Goal: Task Accomplishment & Management: Use online tool/utility

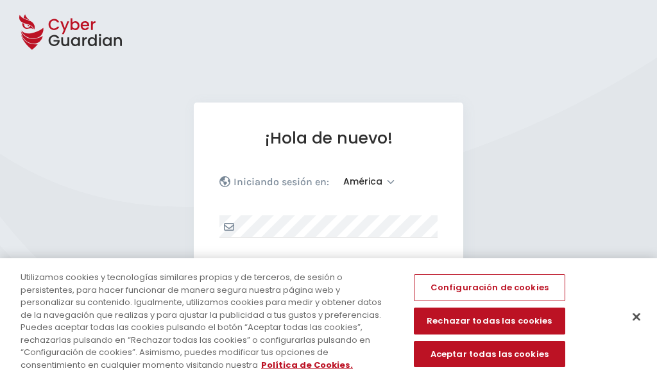
select select "América"
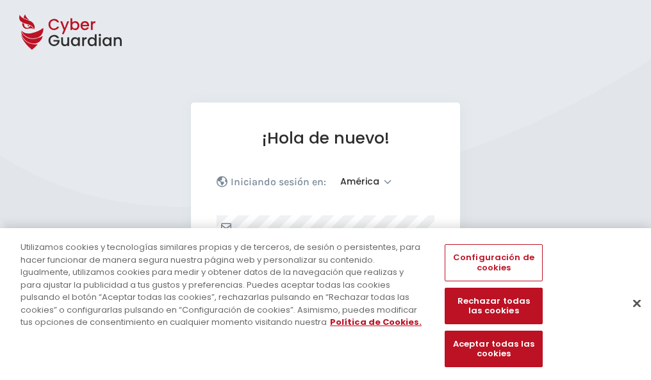
scroll to position [167, 0]
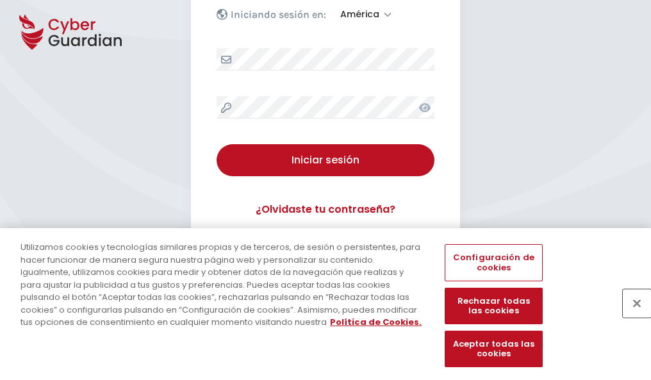
click at [631, 317] on button "Cerrar" at bounding box center [637, 303] width 28 height 28
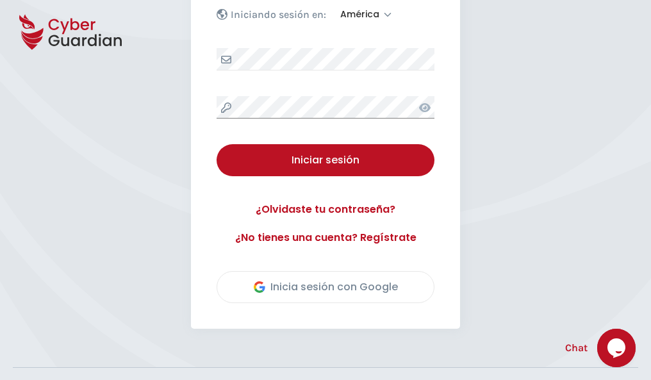
scroll to position [291, 0]
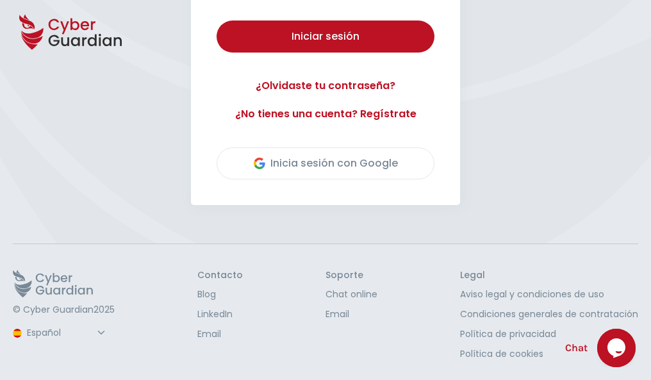
click at [217, 21] on button "Iniciar sesión" at bounding box center [326, 37] width 218 height 32
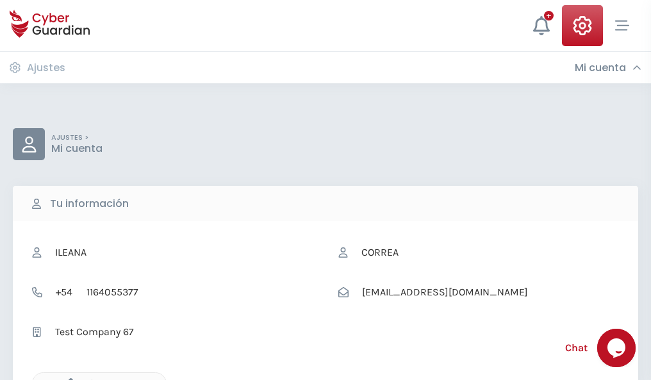
click at [67, 379] on icon "button" at bounding box center [67, 383] width 11 height 11
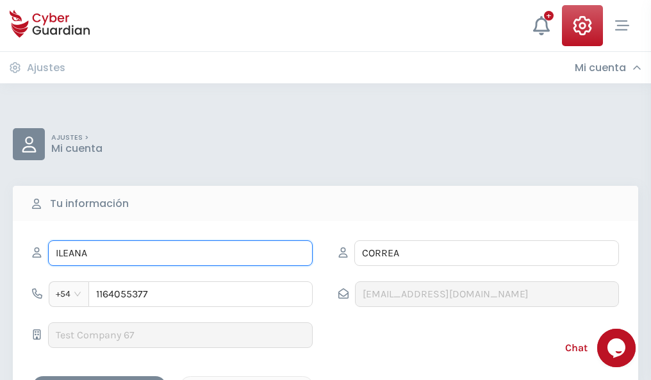
click at [180, 253] on input "ILEANA" at bounding box center [180, 253] width 265 height 26
type input "I"
type input "Pánfilo"
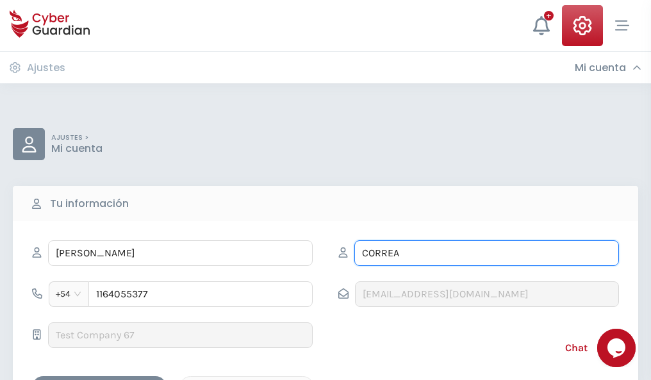
click at [487, 253] on input "CORREA" at bounding box center [487, 253] width 265 height 26
type input "C"
type input "Carrera"
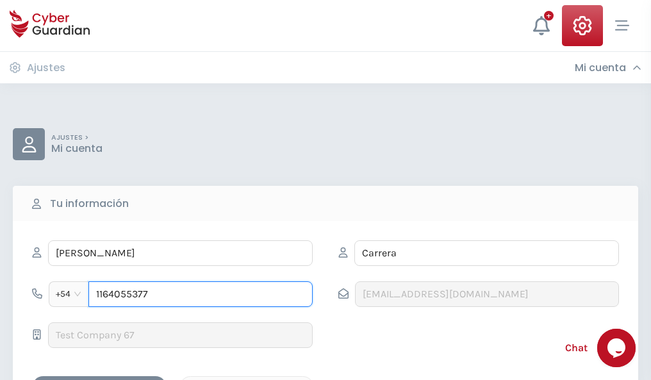
click at [201, 294] on input "1164055377" at bounding box center [200, 294] width 224 height 26
type input "1"
type input "4841663151"
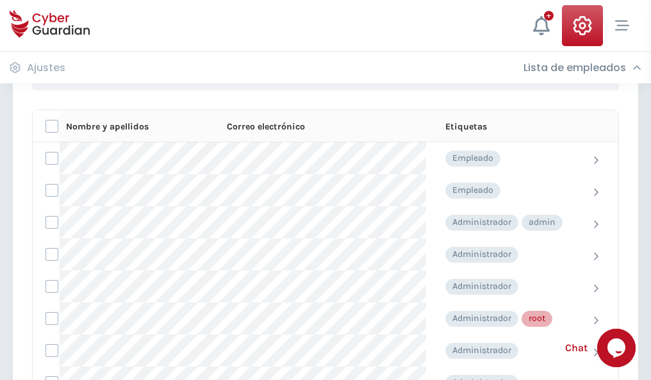
scroll to position [645, 0]
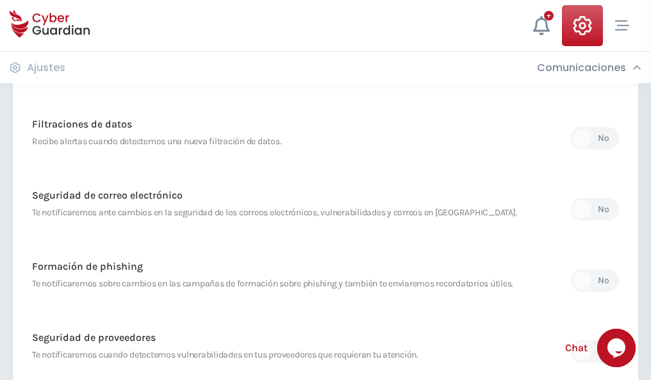
scroll to position [675, 0]
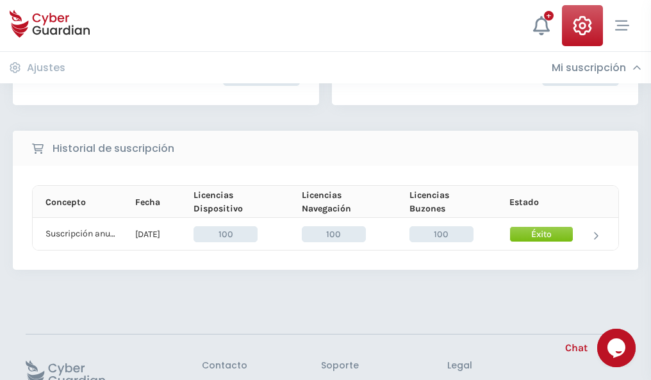
scroll to position [325, 0]
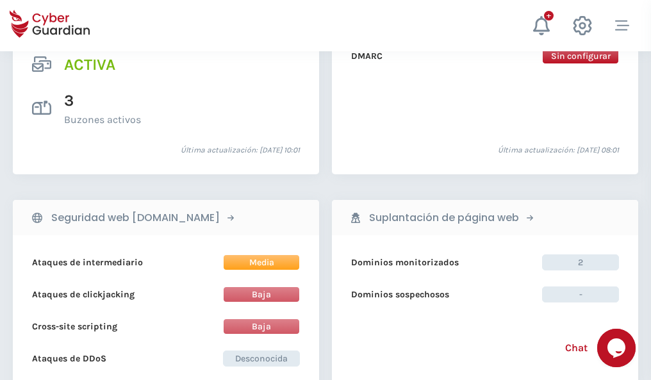
scroll to position [1303, 0]
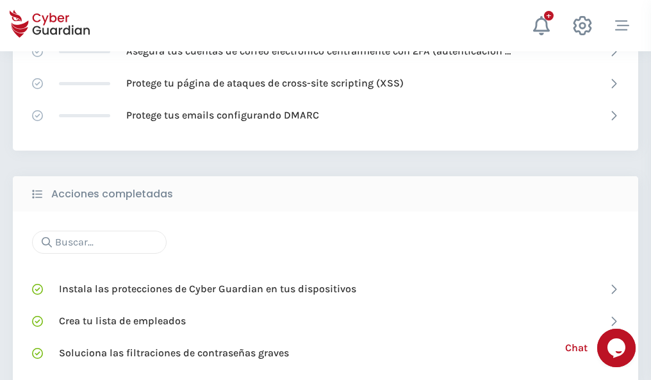
scroll to position [854, 0]
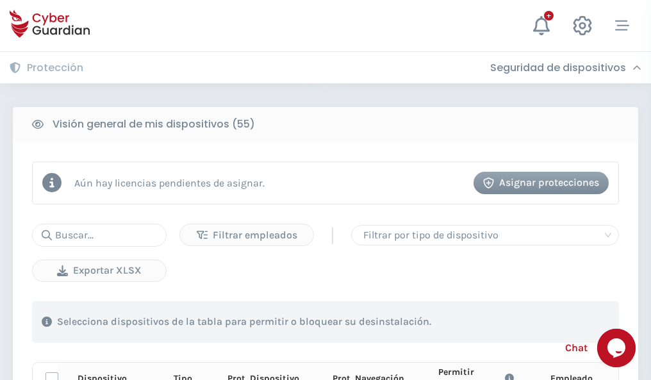
scroll to position [1133, 0]
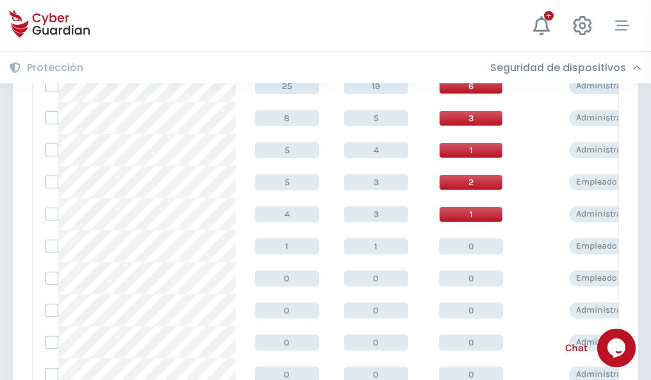
scroll to position [646, 0]
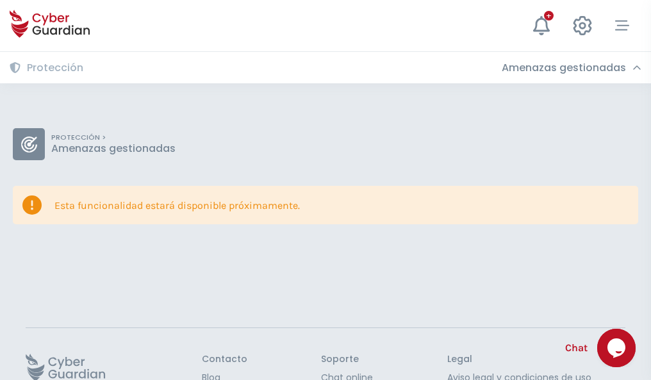
scroll to position [83, 0]
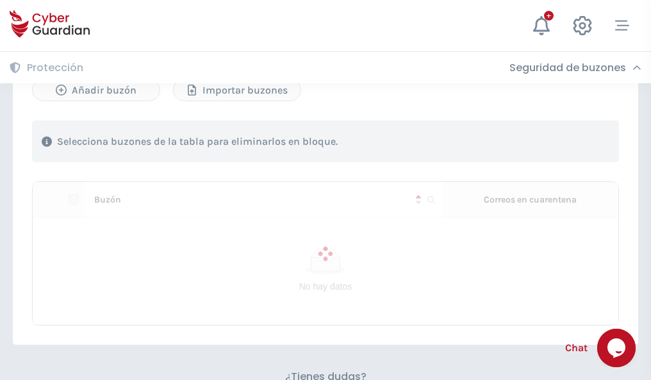
scroll to position [549, 0]
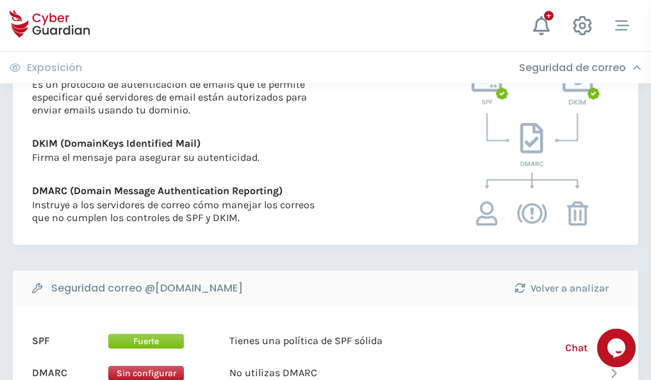
scroll to position [692, 0]
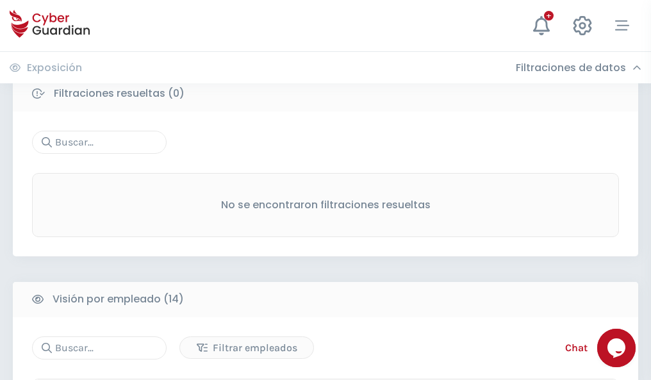
scroll to position [1158, 0]
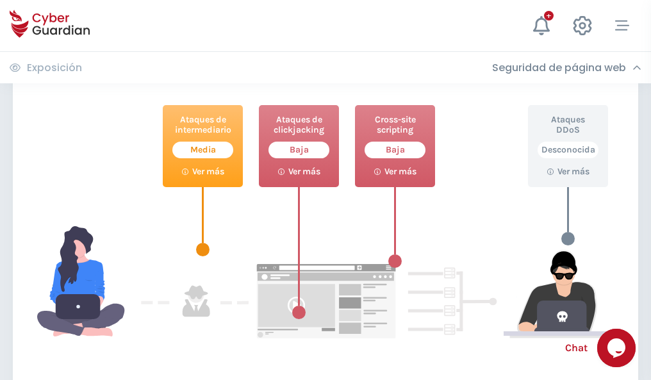
scroll to position [698, 0]
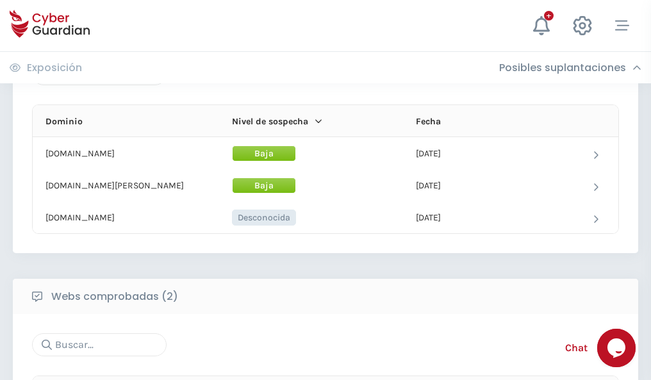
scroll to position [769, 0]
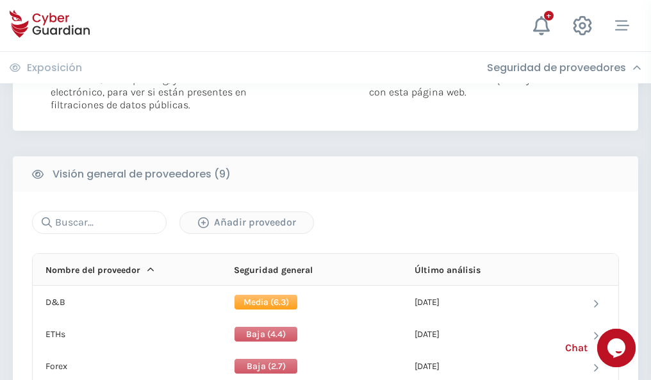
scroll to position [923, 0]
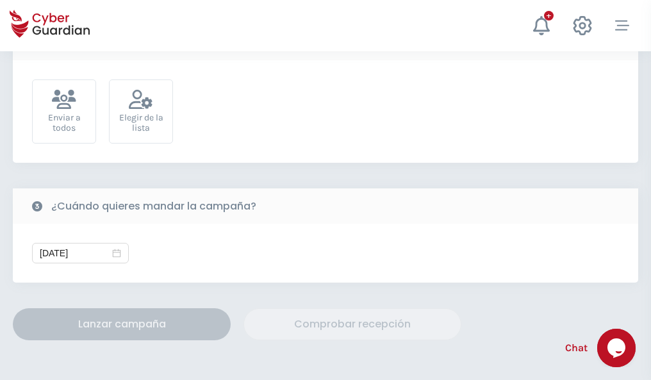
scroll to position [469, 0]
